Goal: Browse casually

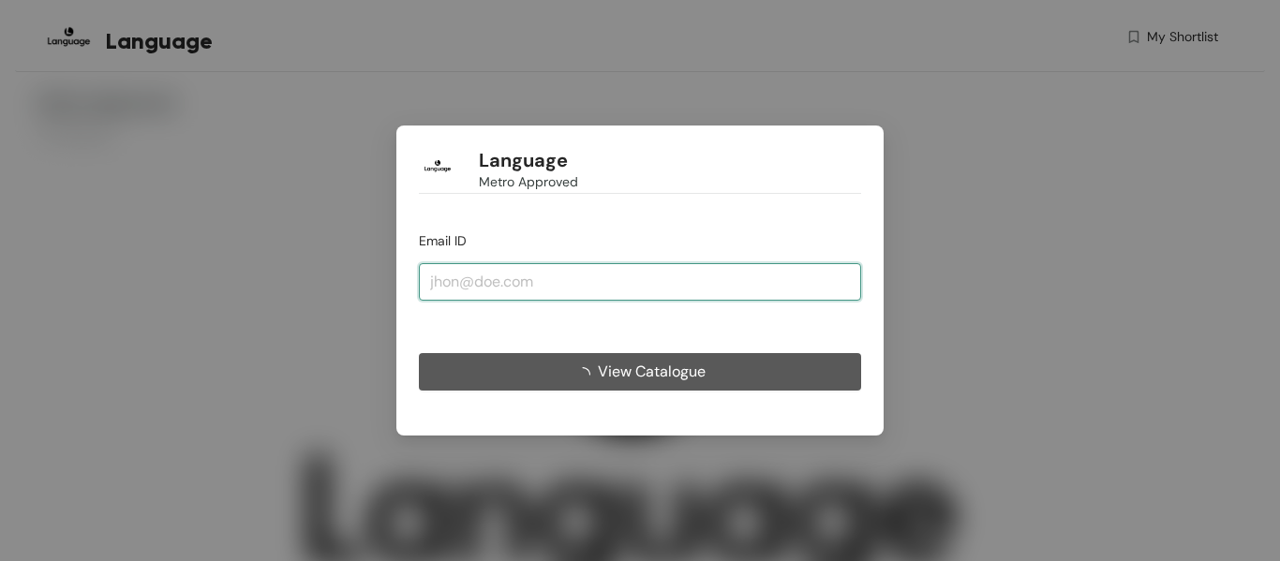
click at [577, 284] on input "email" at bounding box center [640, 281] width 442 height 37
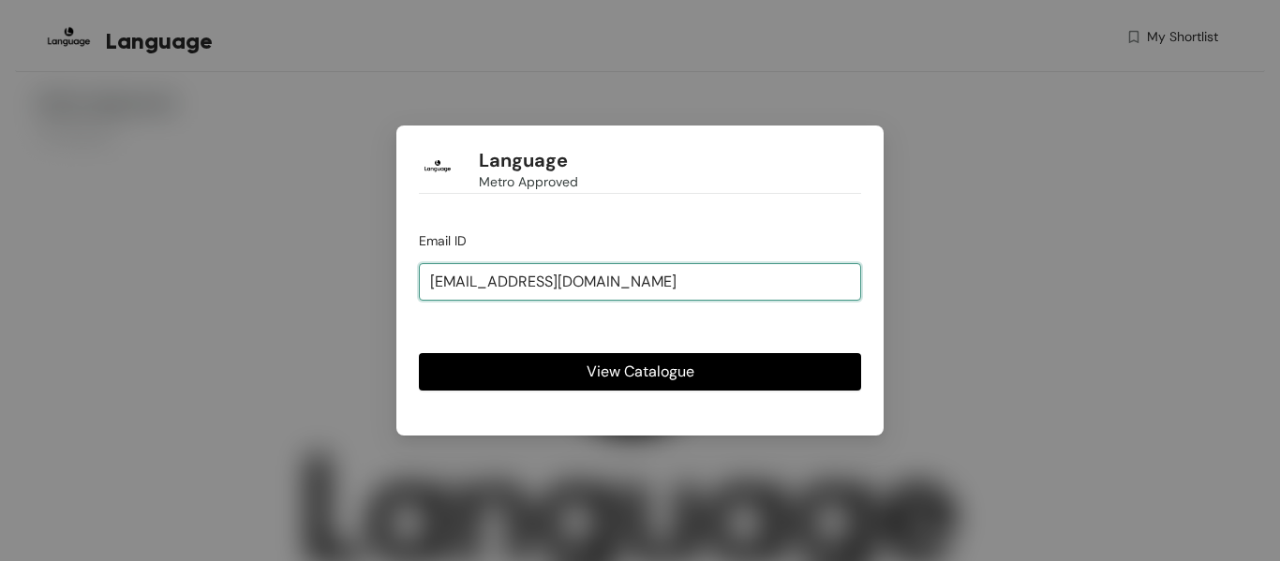
type input "[EMAIL_ADDRESS][DOMAIN_NAME]"
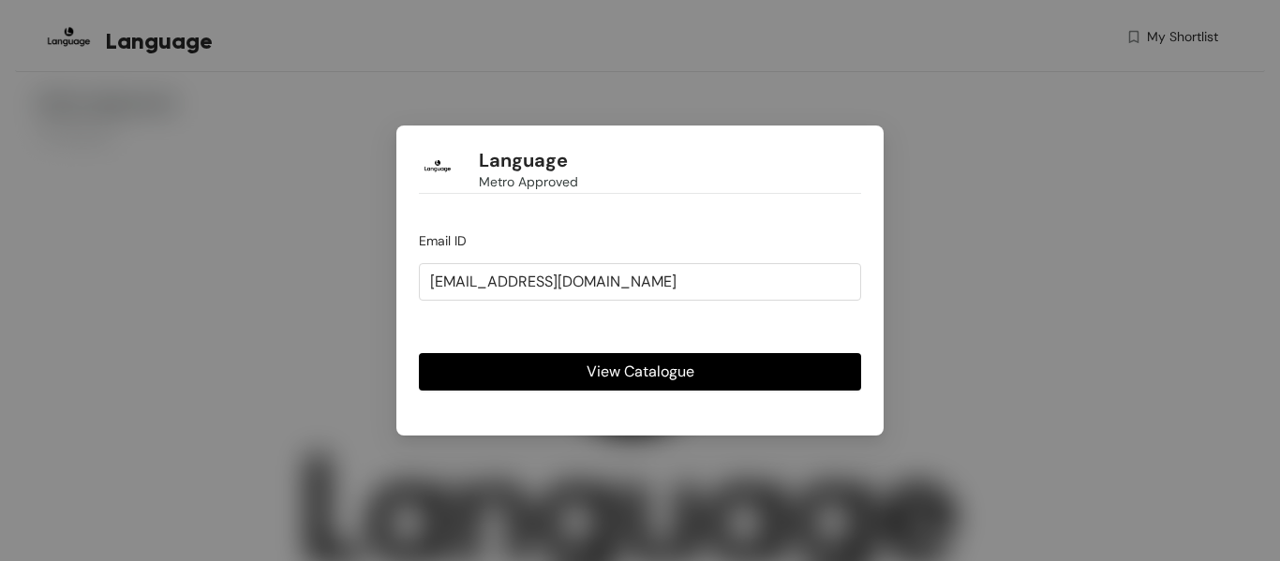
click at [604, 365] on span "View Catalogue" at bounding box center [641, 371] width 108 height 23
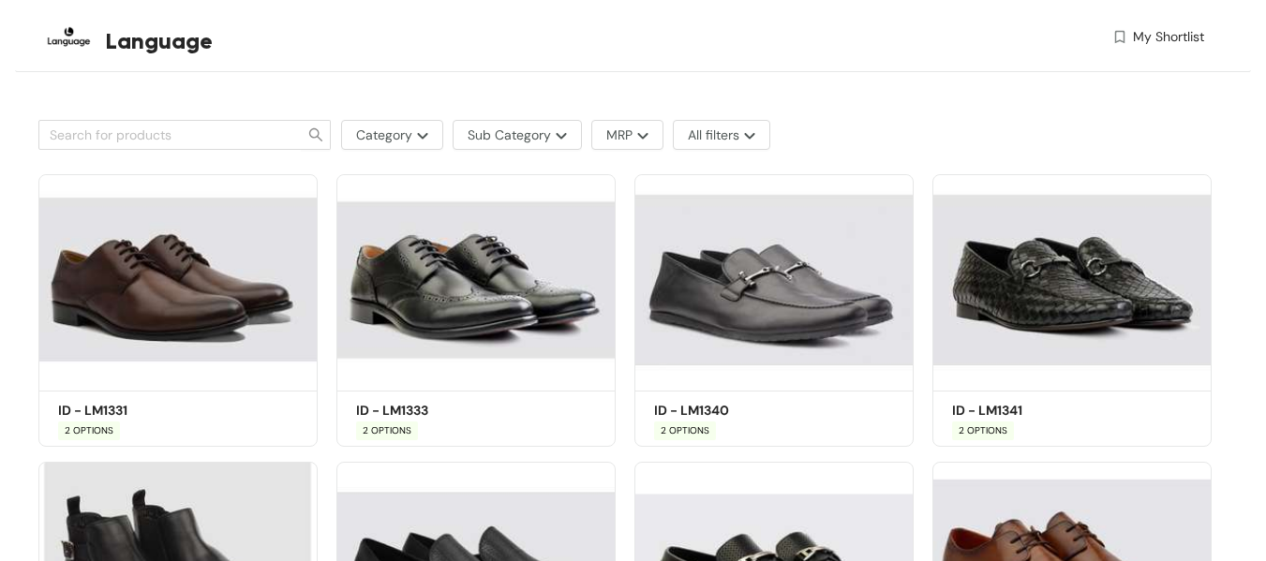
scroll to position [843, 0]
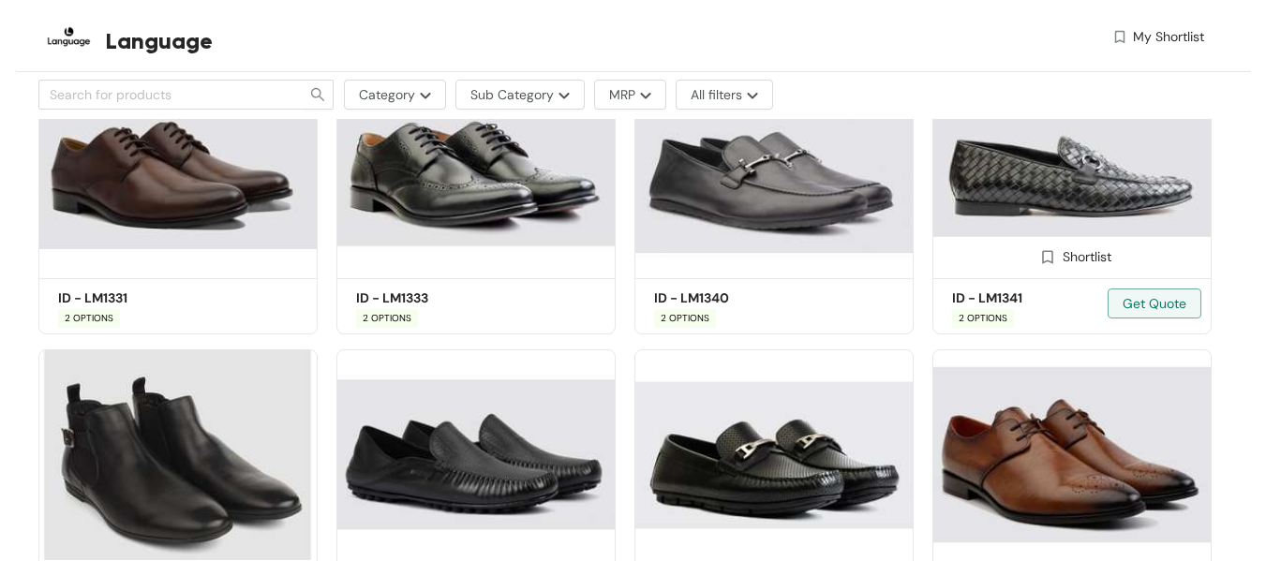
click at [991, 311] on span "2 OPTIONS" at bounding box center [983, 318] width 62 height 19
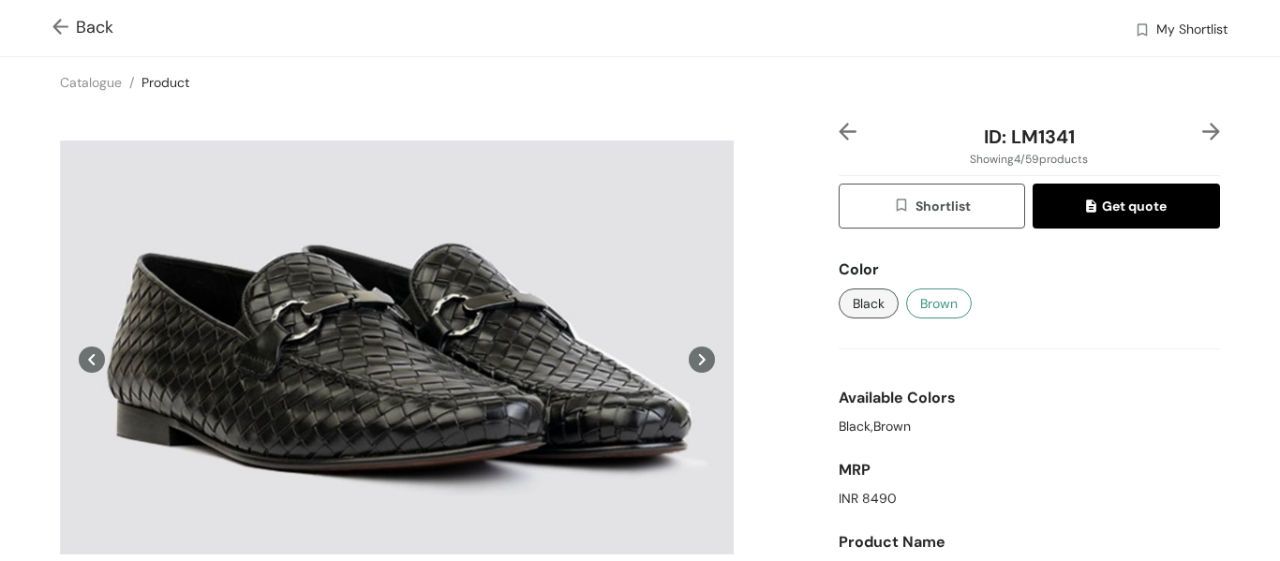
click at [927, 299] on span "Brown" at bounding box center [938, 303] width 37 height 21
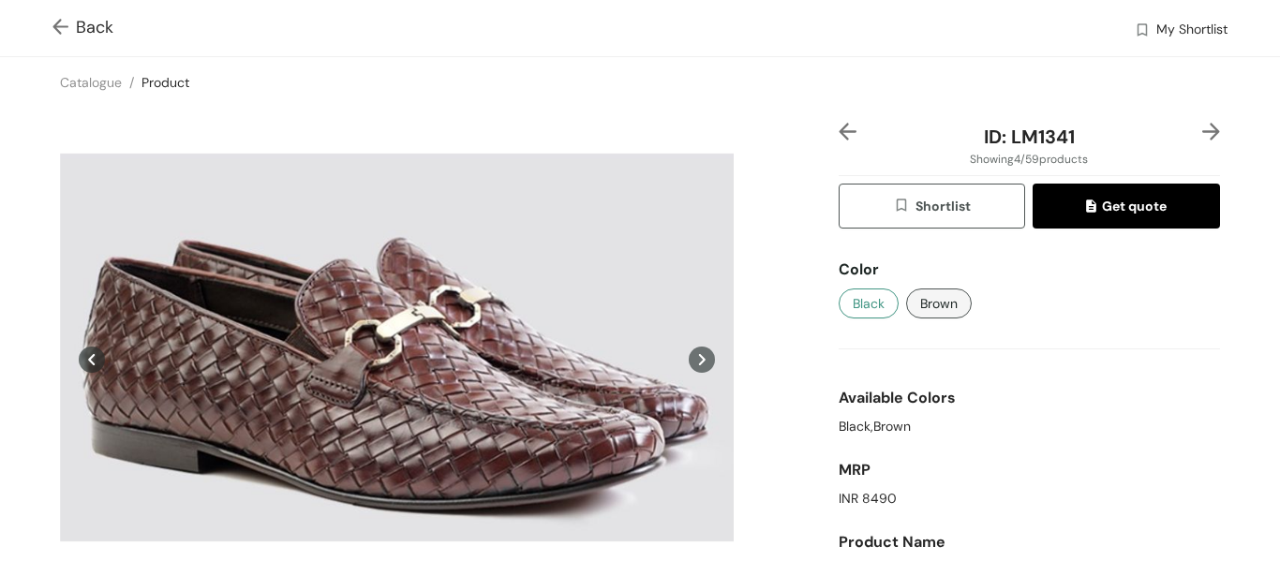
click at [841, 294] on button "Black" at bounding box center [869, 304] width 60 height 30
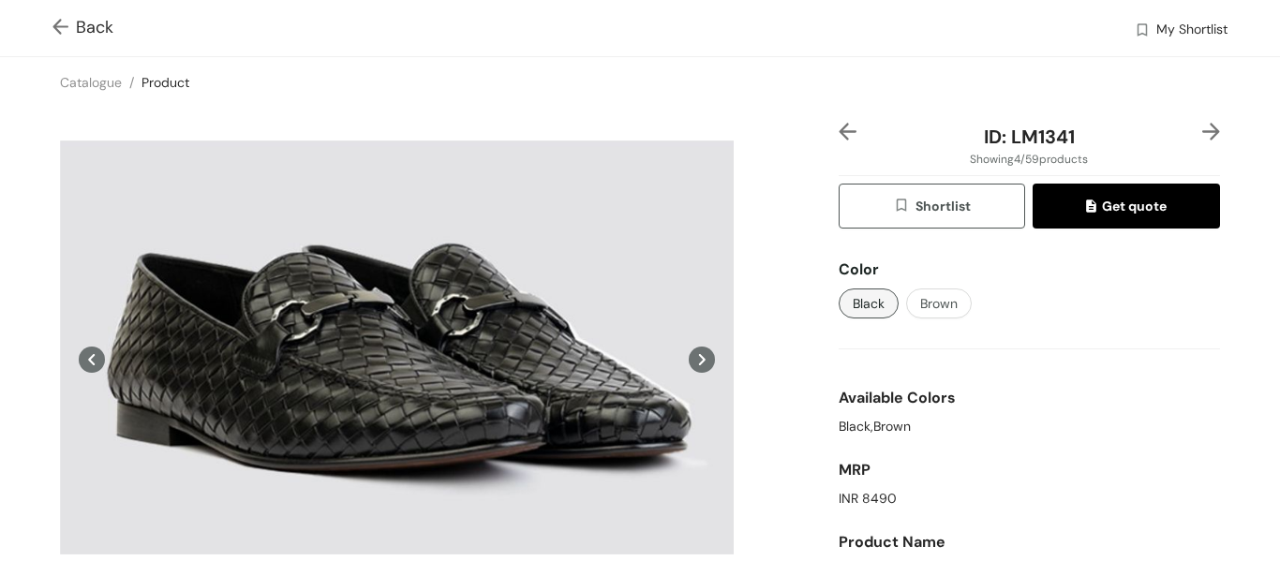
click at [59, 26] on img at bounding box center [63, 29] width 23 height 20
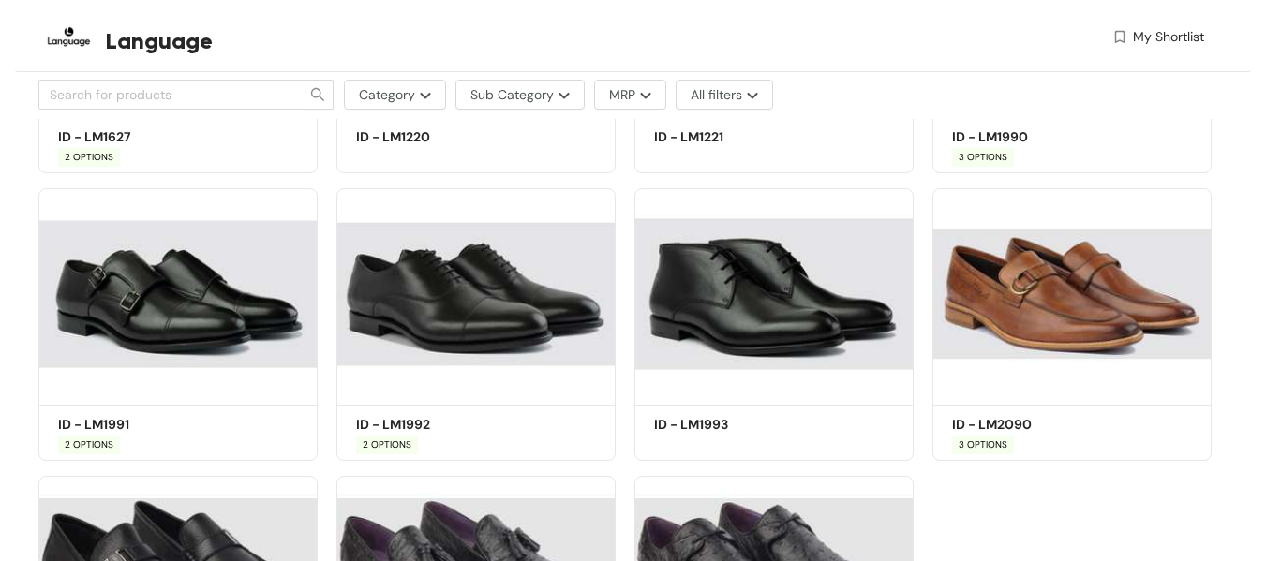
scroll to position [4498, 0]
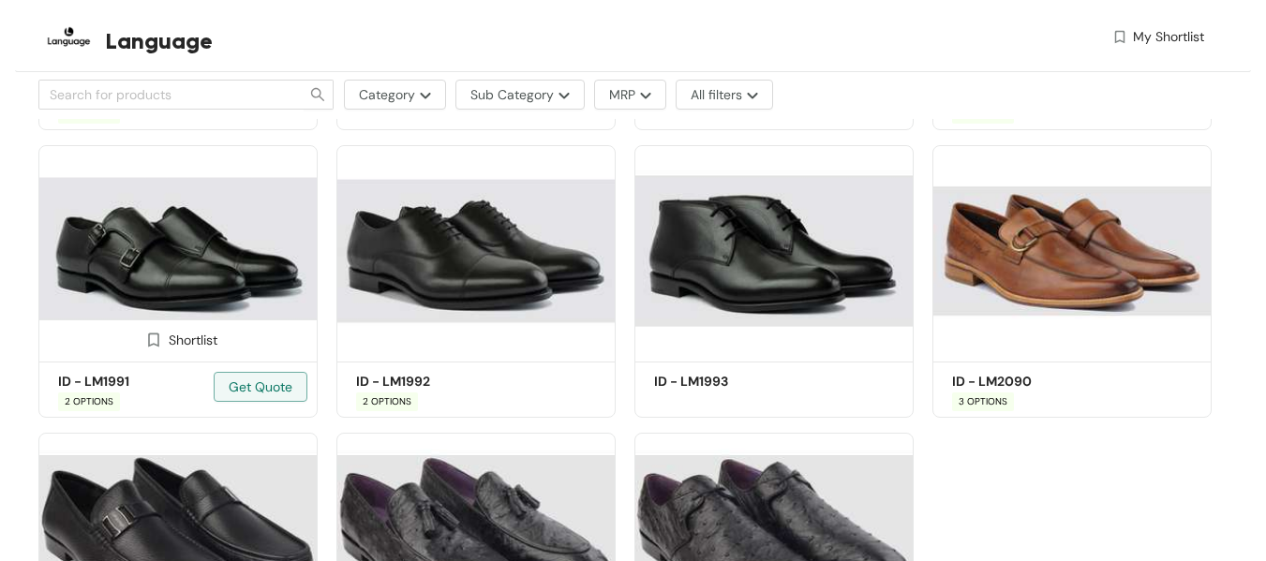
click at [219, 333] on div "Shortlist" at bounding box center [177, 338] width 277 height 37
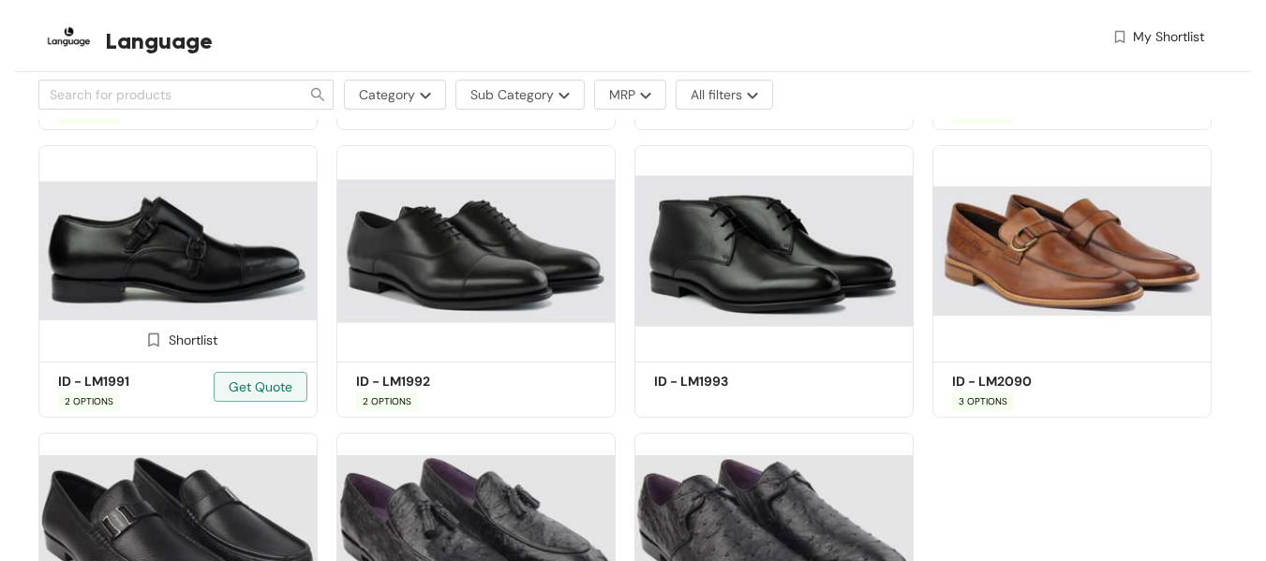
click at [229, 302] on img at bounding box center [177, 250] width 279 height 211
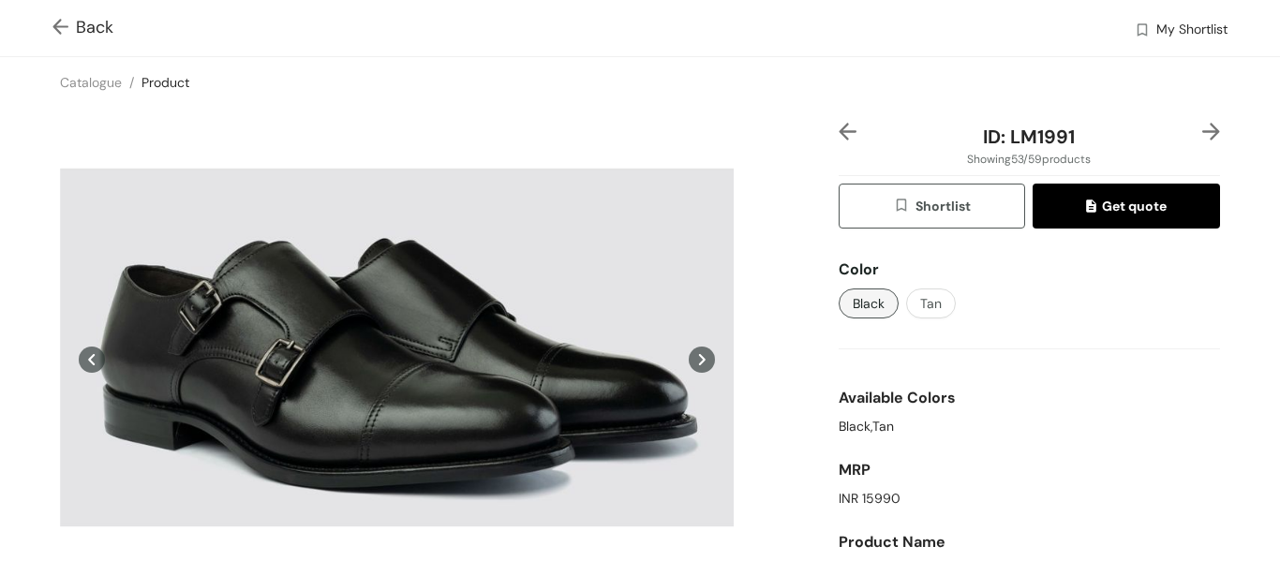
click at [58, 21] on img at bounding box center [63, 29] width 23 height 20
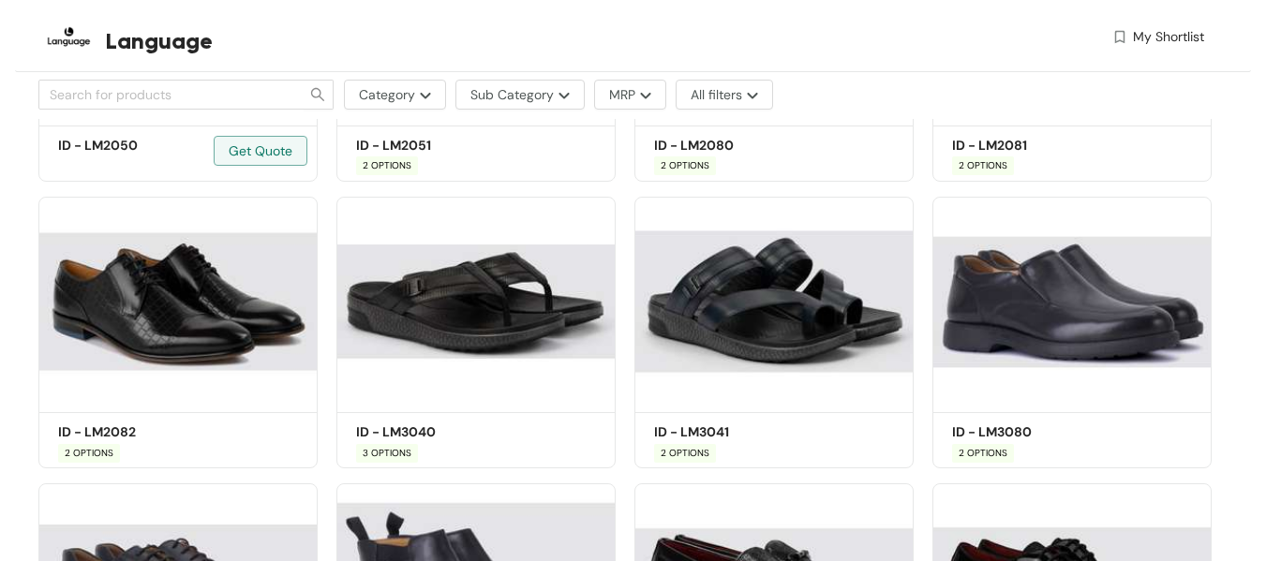
scroll to position [1891, 0]
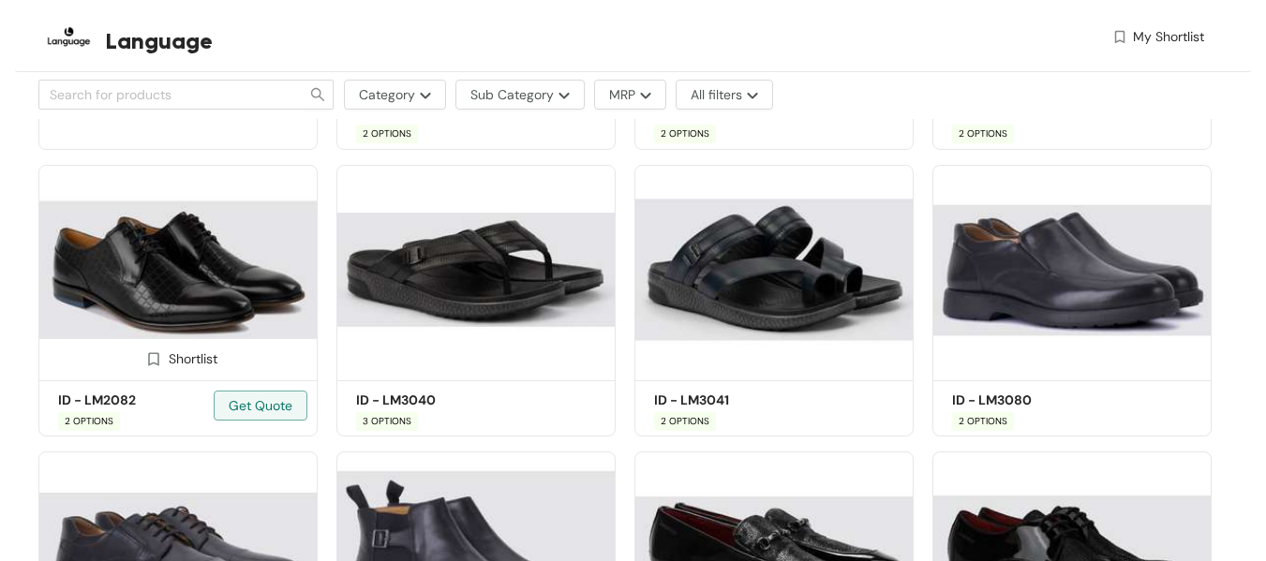
click at [171, 273] on img at bounding box center [177, 270] width 279 height 211
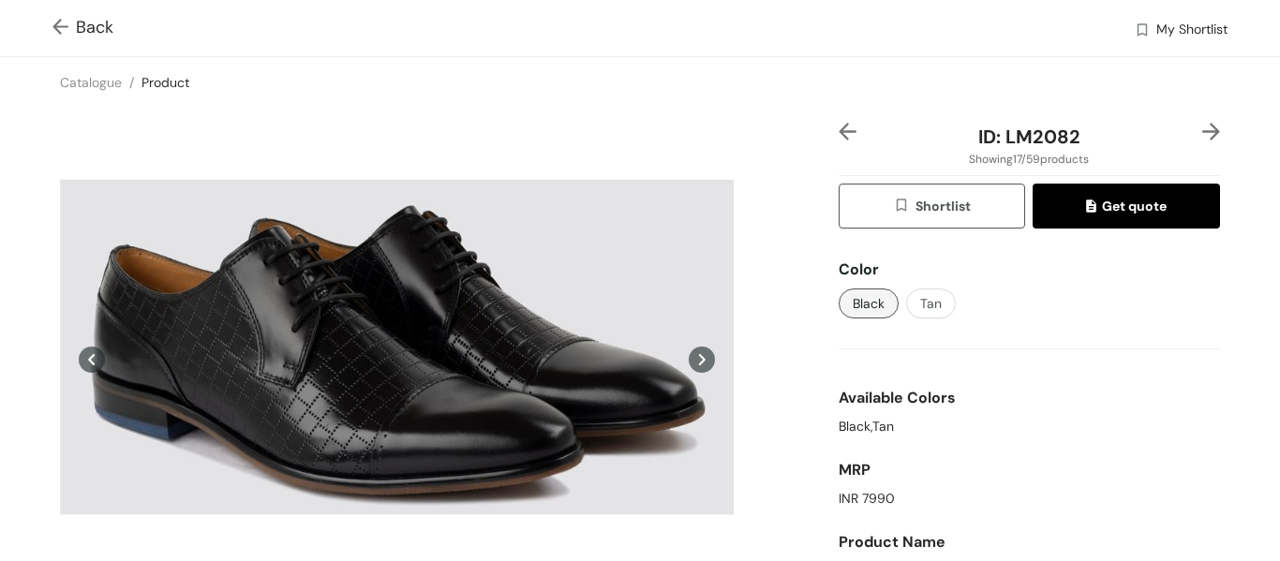
click at [61, 23] on img at bounding box center [63, 29] width 23 height 20
